Goal: Check status: Check status

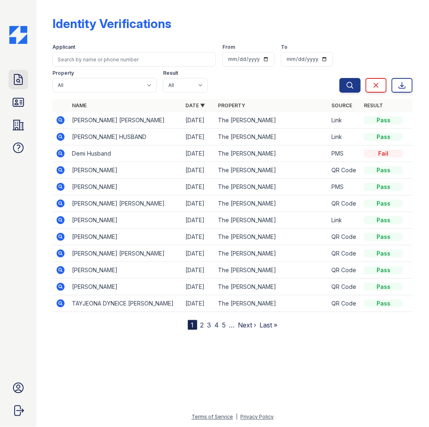
click at [13, 80] on icon at bounding box center [18, 79] width 13 height 13
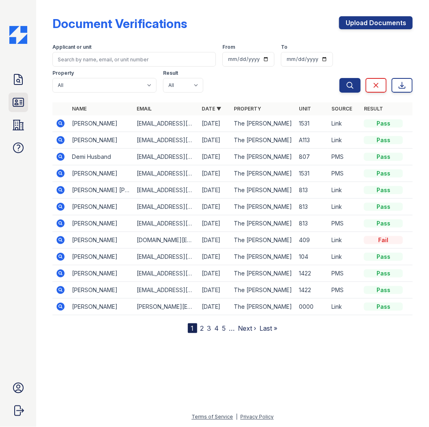
click at [20, 100] on icon at bounding box center [18, 102] width 11 height 8
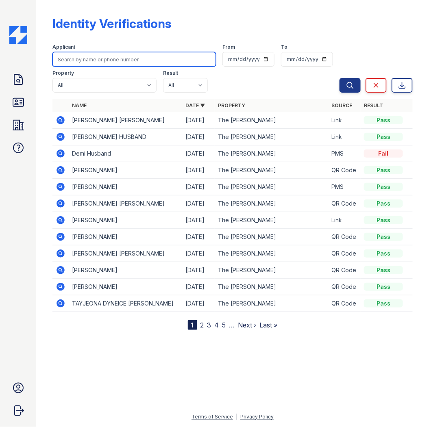
click at [90, 57] on input "search" at bounding box center [133, 59] width 163 height 15
type input "oscar"
click at [339, 78] on button "Search" at bounding box center [349, 85] width 21 height 15
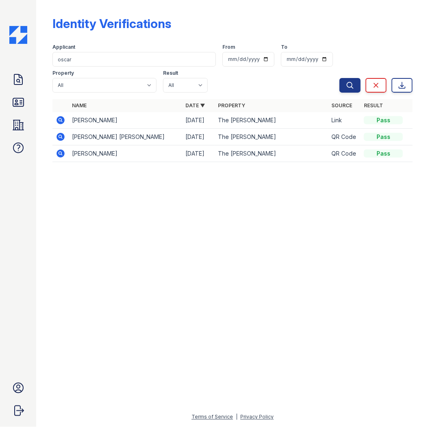
click at [58, 117] on icon at bounding box center [61, 120] width 10 height 10
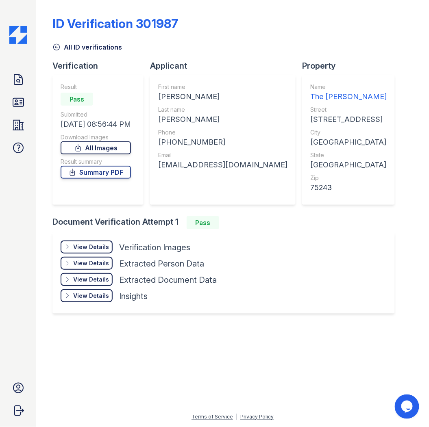
click at [111, 147] on link "All Images" at bounding box center [96, 147] width 70 height 13
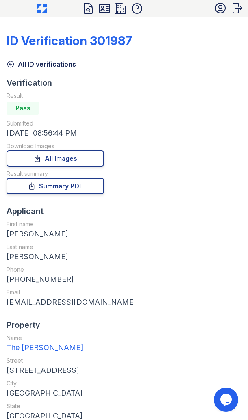
click at [106, 98] on div "Verification Result Pass Submitted [DATE] 08:56:44 PM Download Images All Image…" at bounding box center [124, 311] width 235 height 468
